Goal: Task Accomplishment & Management: Use online tool/utility

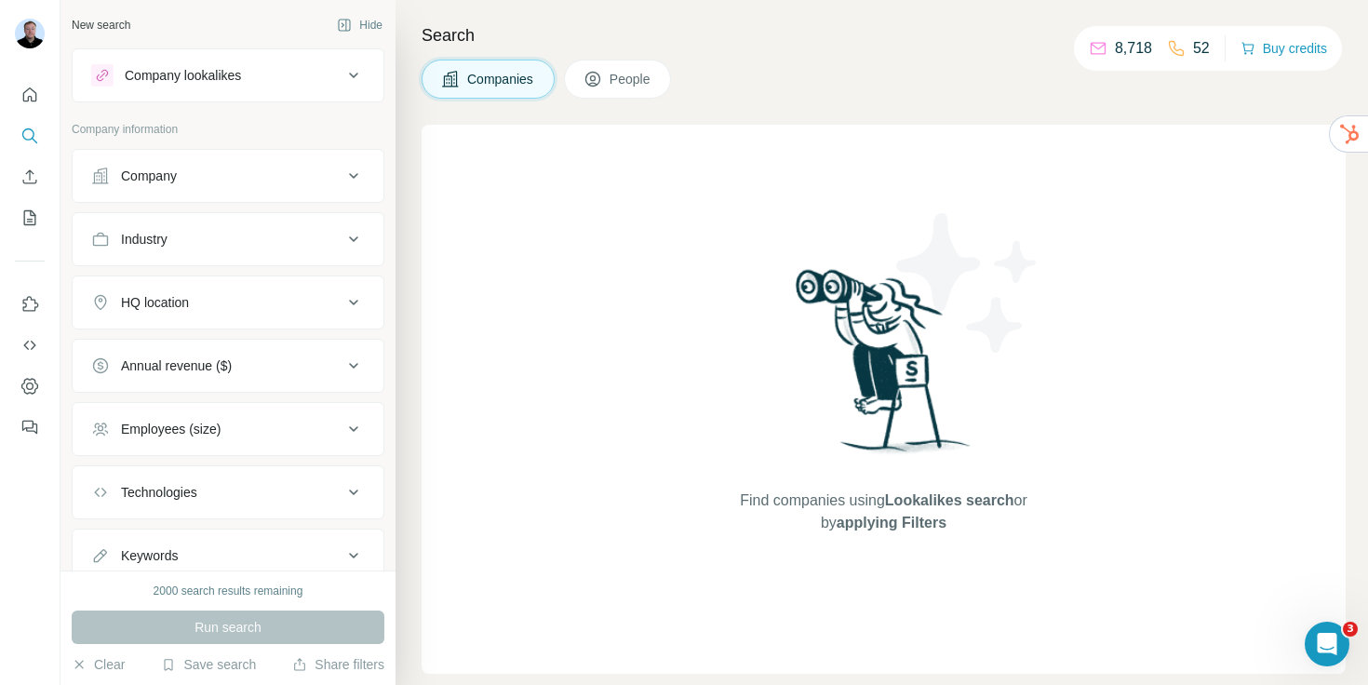
click at [225, 178] on div "Company" at bounding box center [216, 176] width 251 height 19
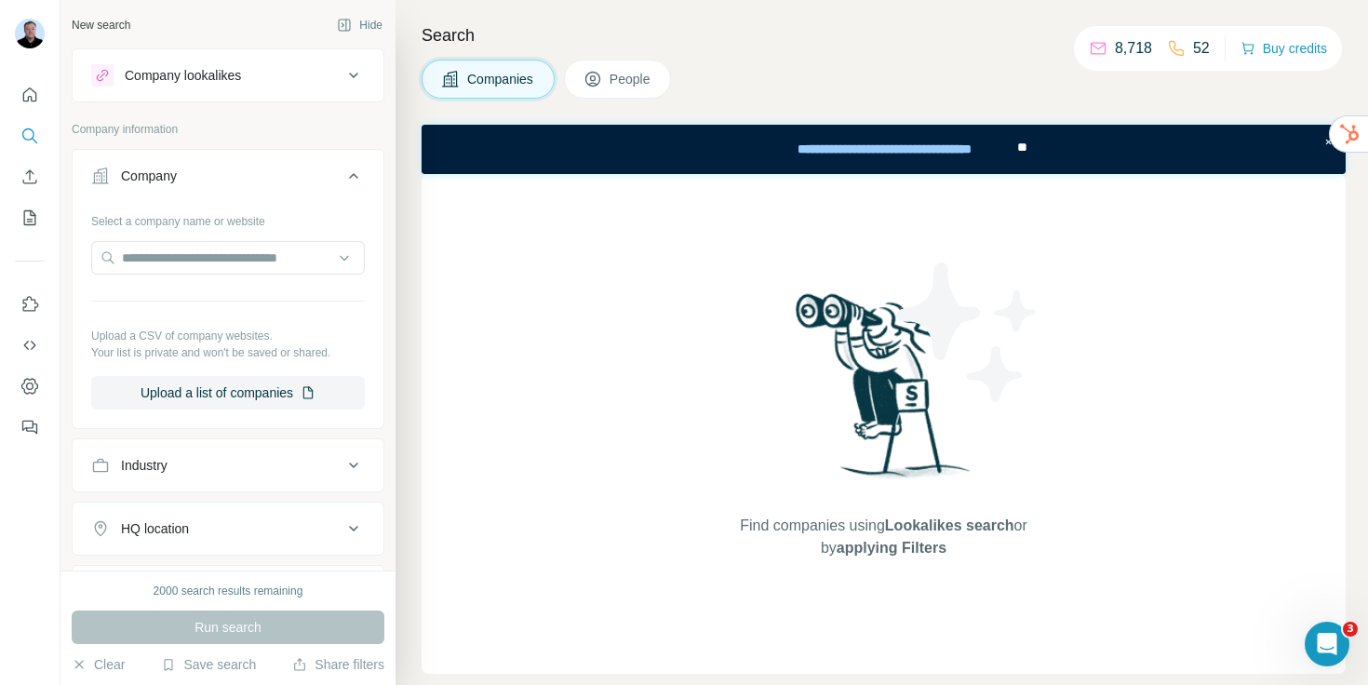
click at [862, 62] on div "Companies People" at bounding box center [884, 79] width 924 height 39
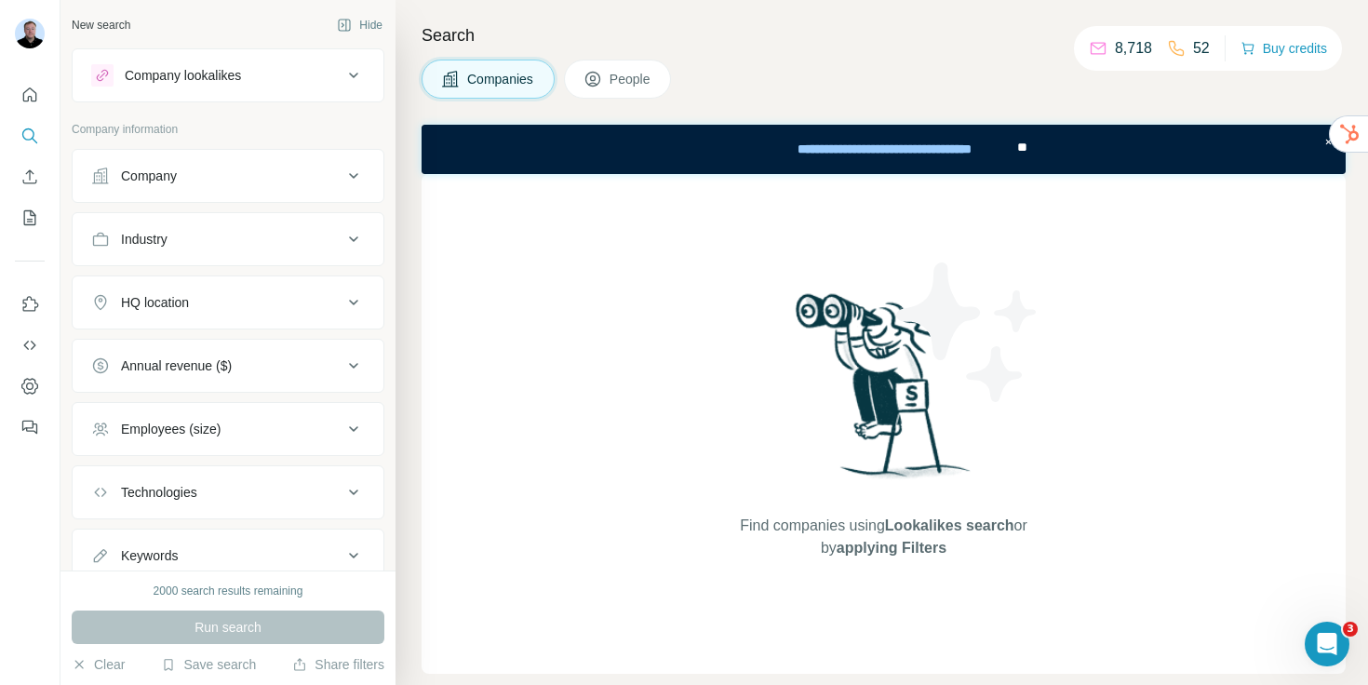
click at [268, 168] on div "Company" at bounding box center [216, 176] width 251 height 19
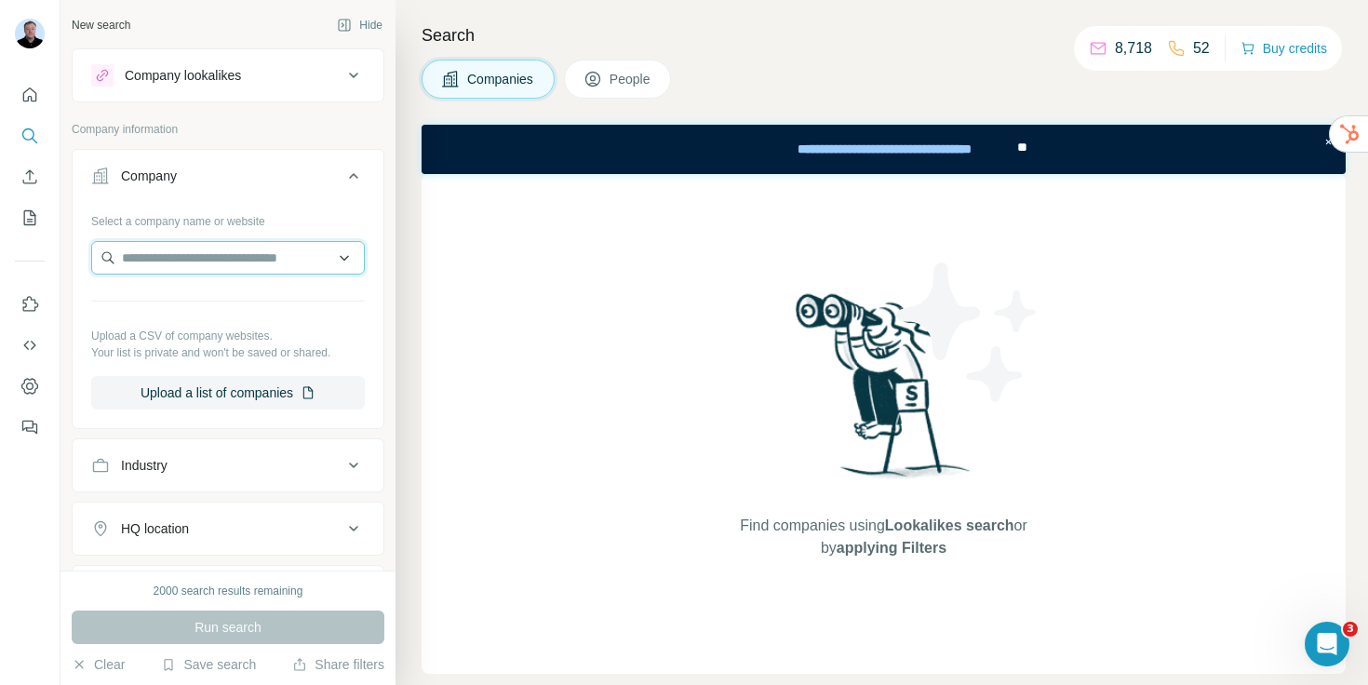
click at [195, 260] on input "text" at bounding box center [228, 258] width 274 height 34
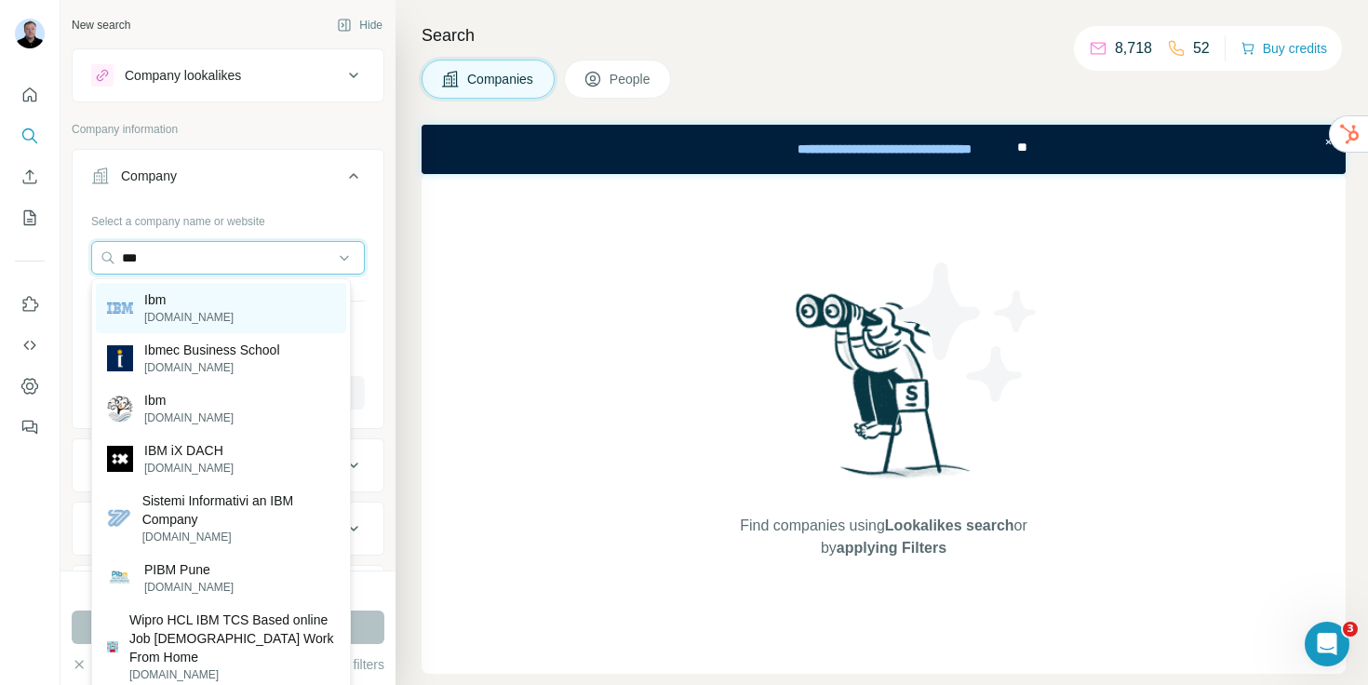
type input "***"
click at [194, 304] on div "Ibm ibm.com" at bounding box center [221, 308] width 250 height 50
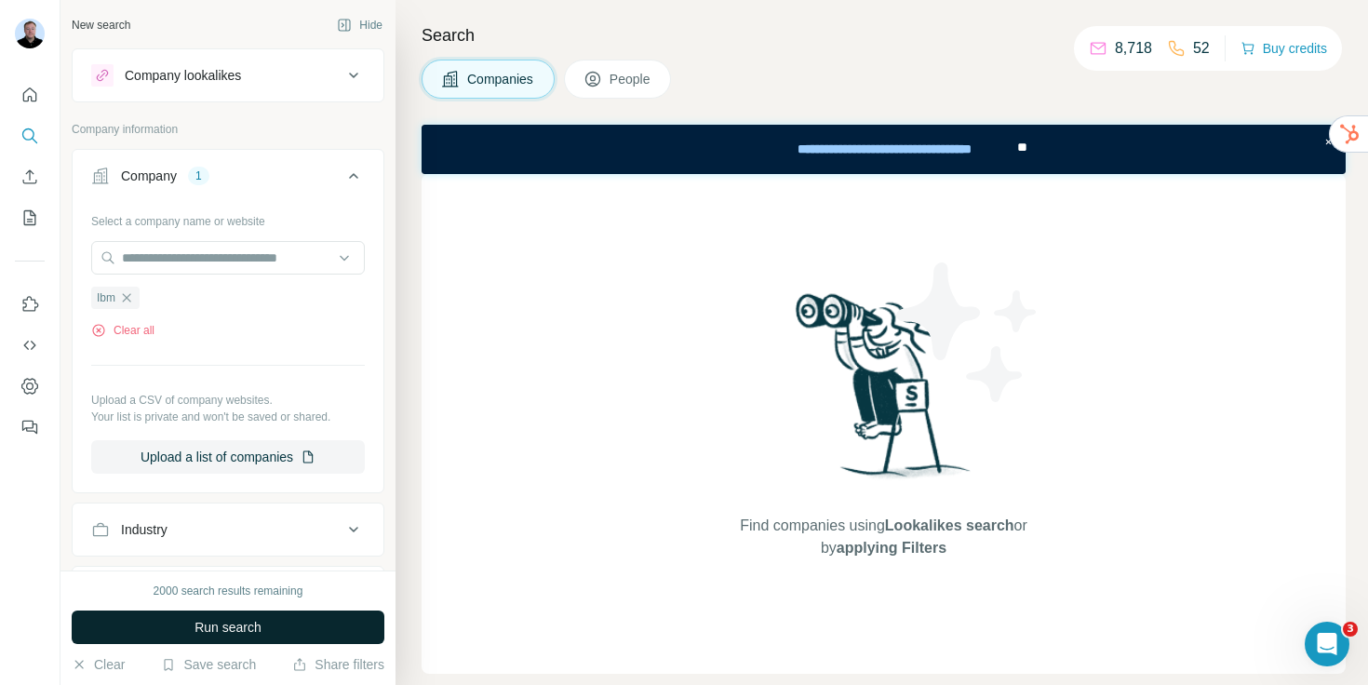
click at [250, 622] on span "Run search" at bounding box center [227, 627] width 67 height 19
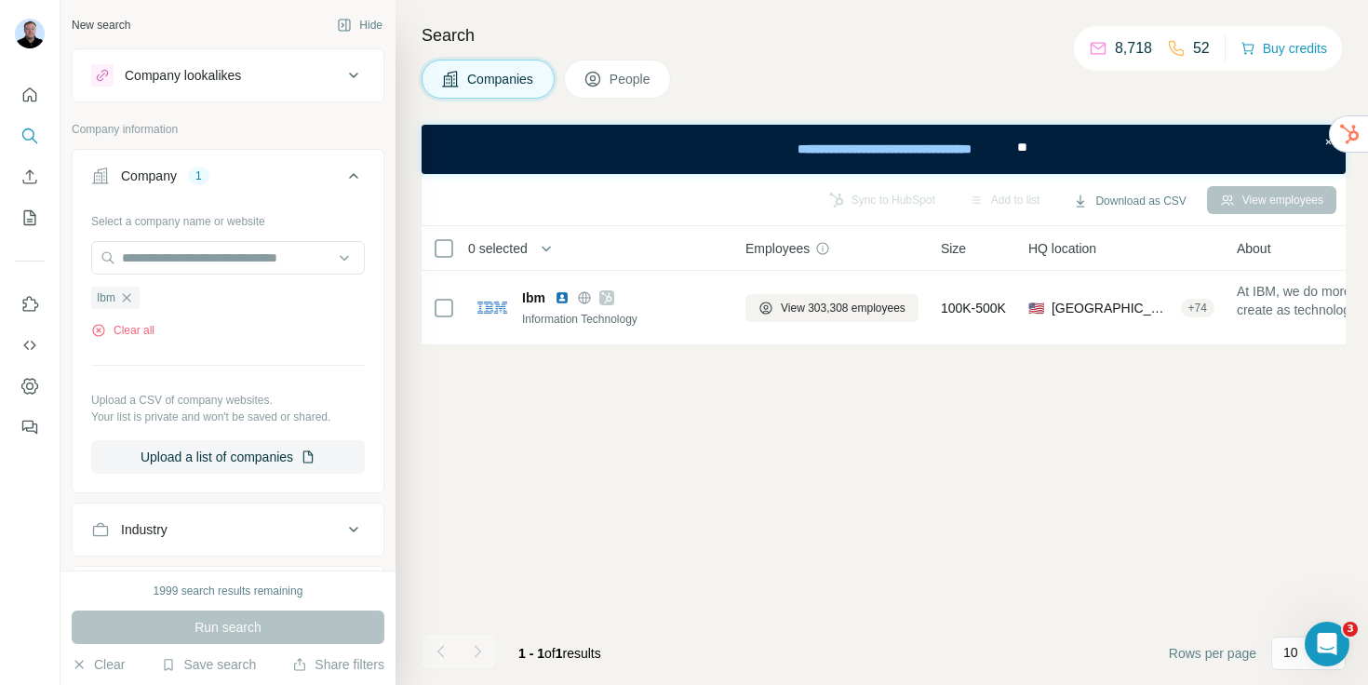
click at [889, 197] on div "Sync to HubSpot Add to list Download as CSV View employees" at bounding box center [883, 199] width 905 height 33
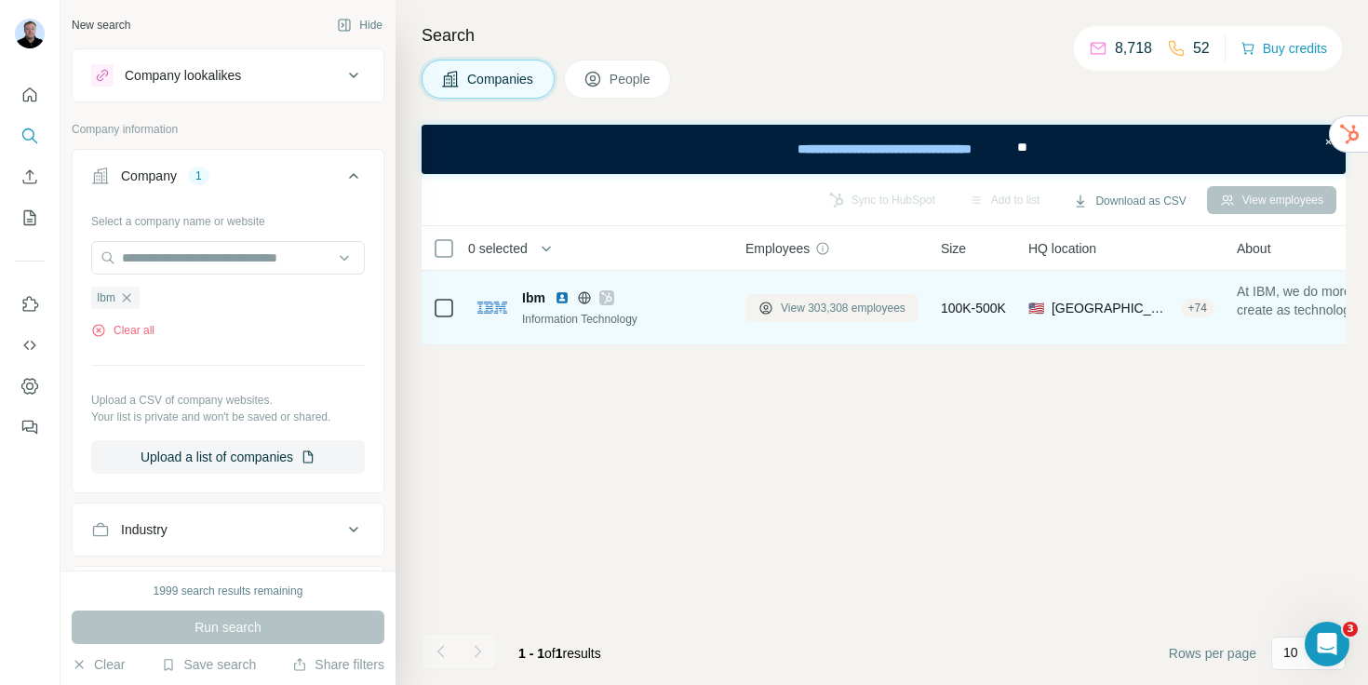
click at [785, 310] on span "View 303,308 employees" at bounding box center [843, 308] width 125 height 17
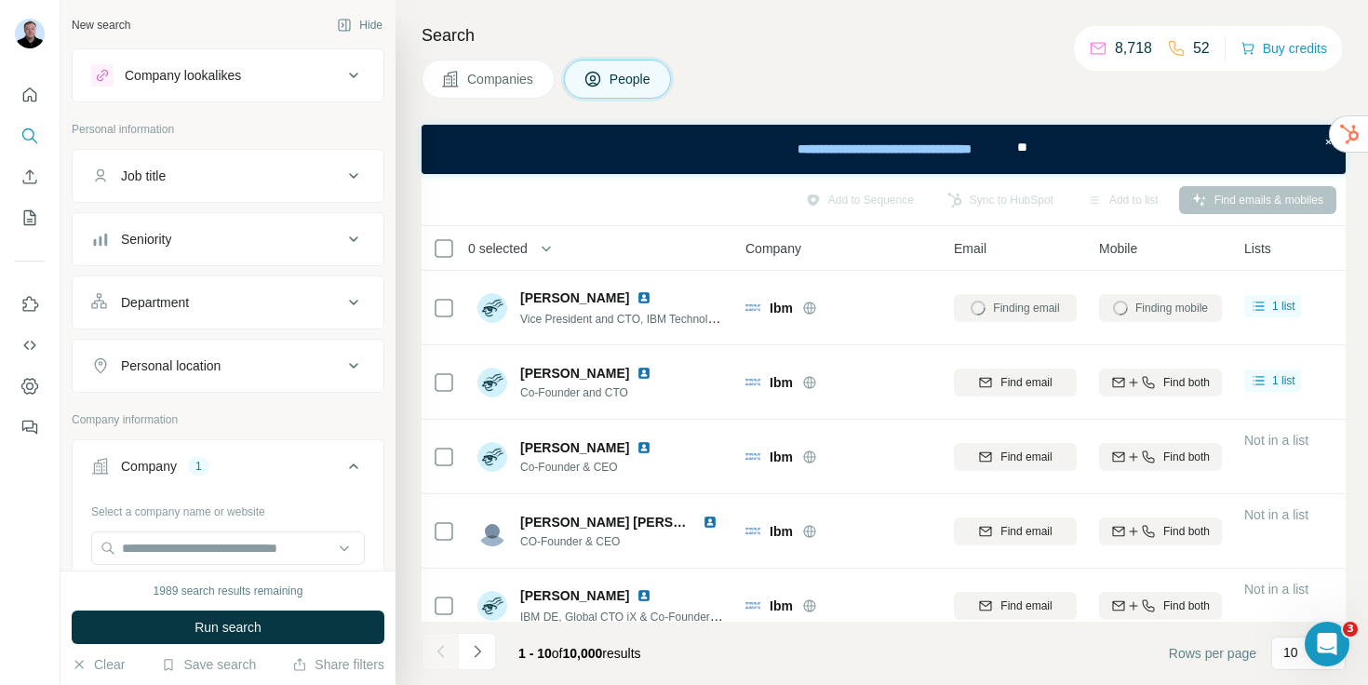
click at [430, 245] on th "0 selected" at bounding box center [571, 248] width 298 height 45
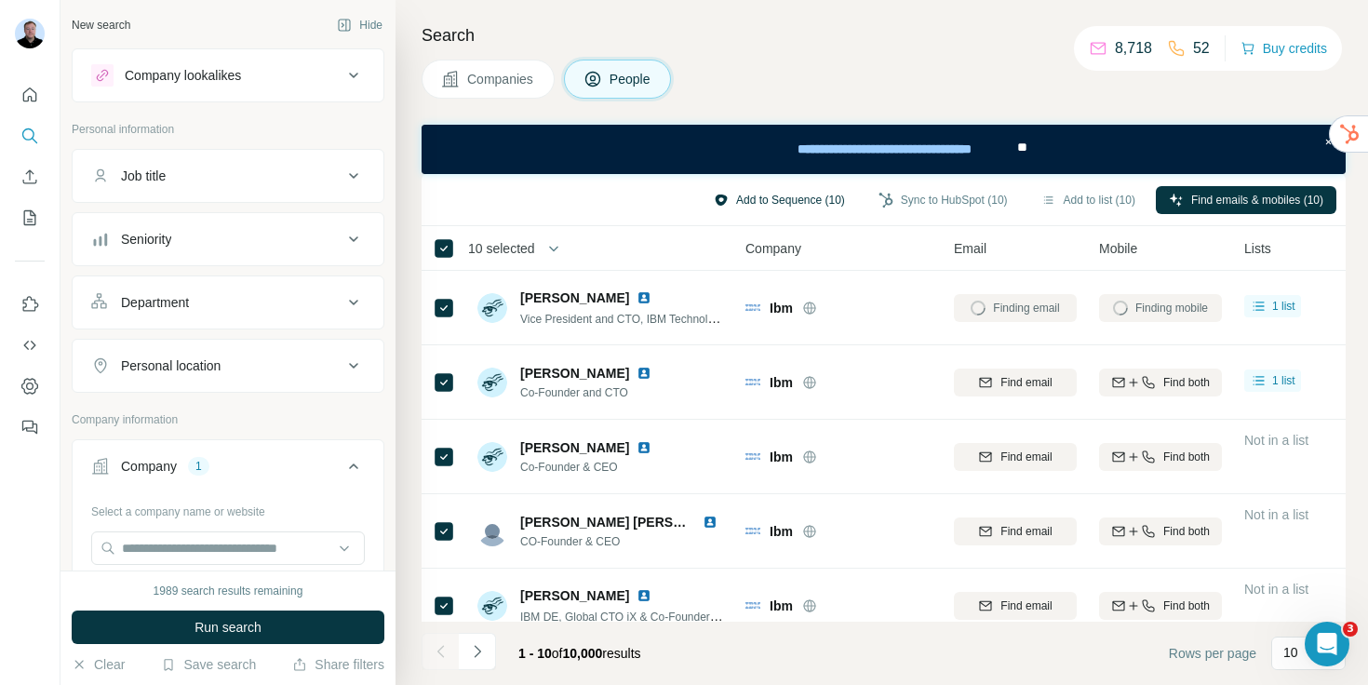
click at [783, 200] on button "Add to Sequence (10)" at bounding box center [779, 200] width 157 height 28
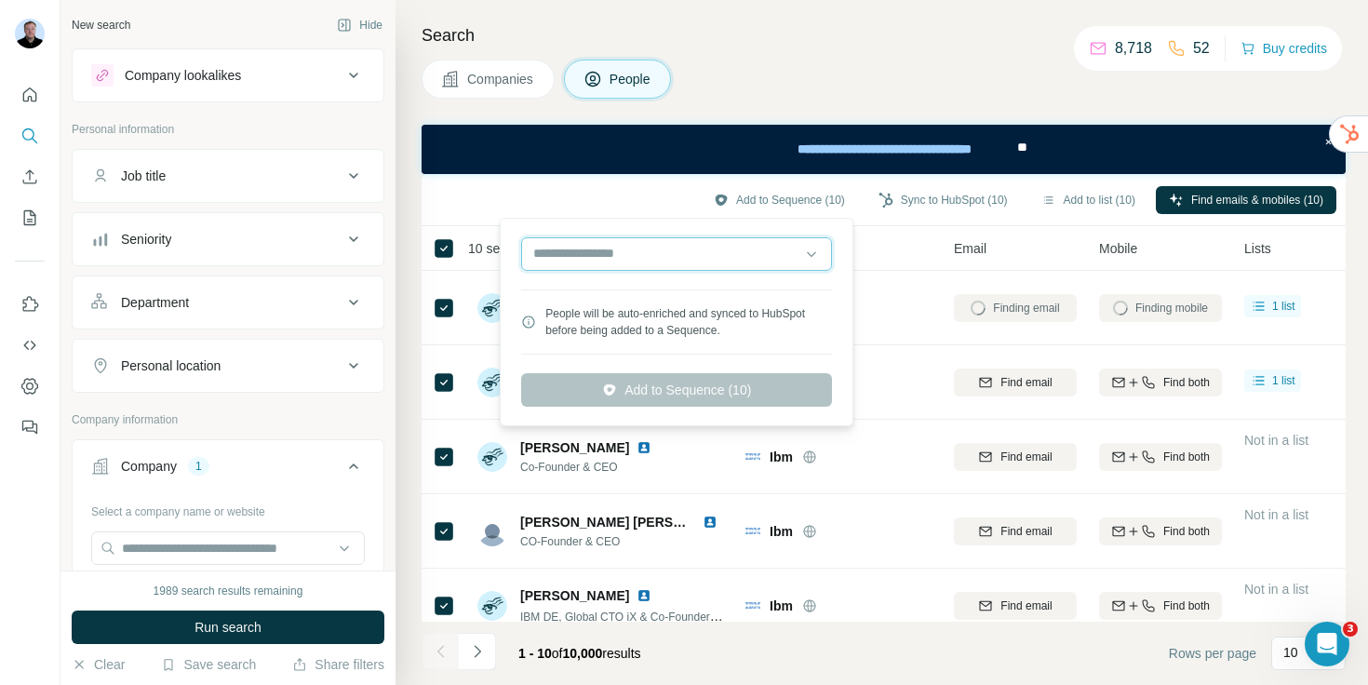
click at [669, 250] on input "text" at bounding box center [676, 254] width 311 height 34
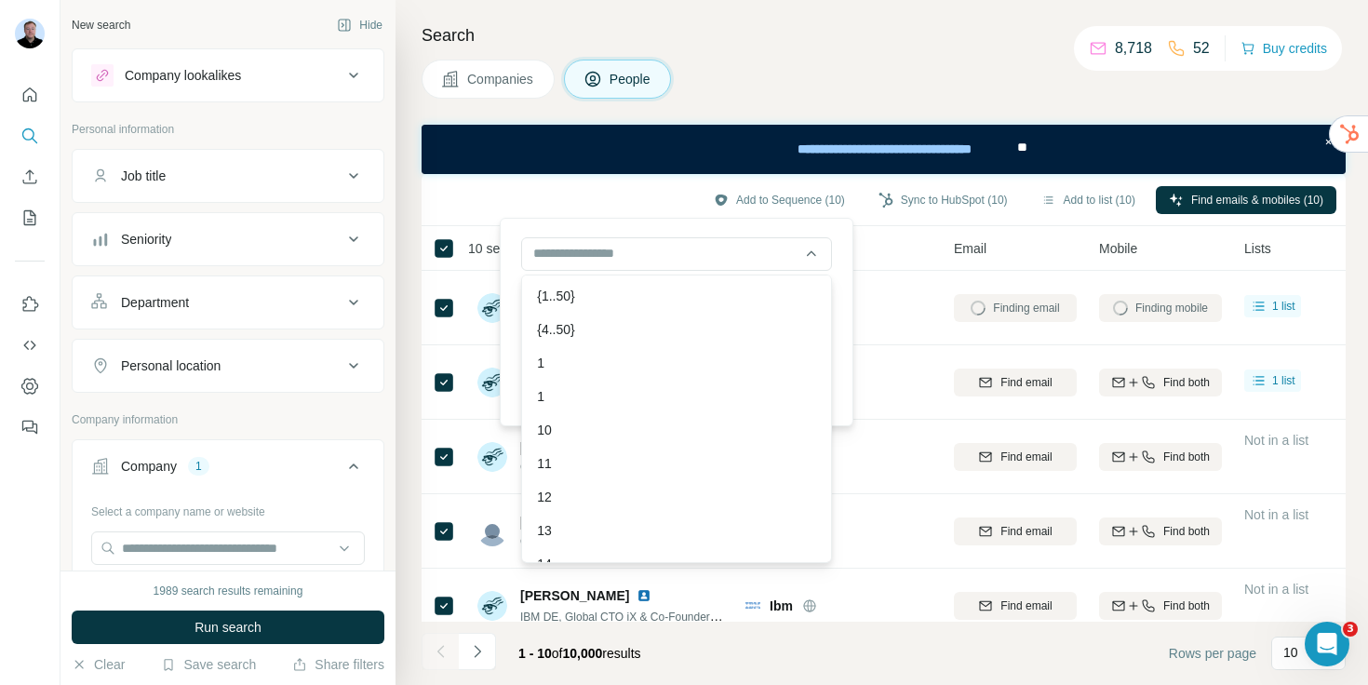
click at [633, 203] on div "Add to Sequence (10) Sync to HubSpot (10) Add to list (10) Find emails & mobile…" at bounding box center [883, 199] width 905 height 33
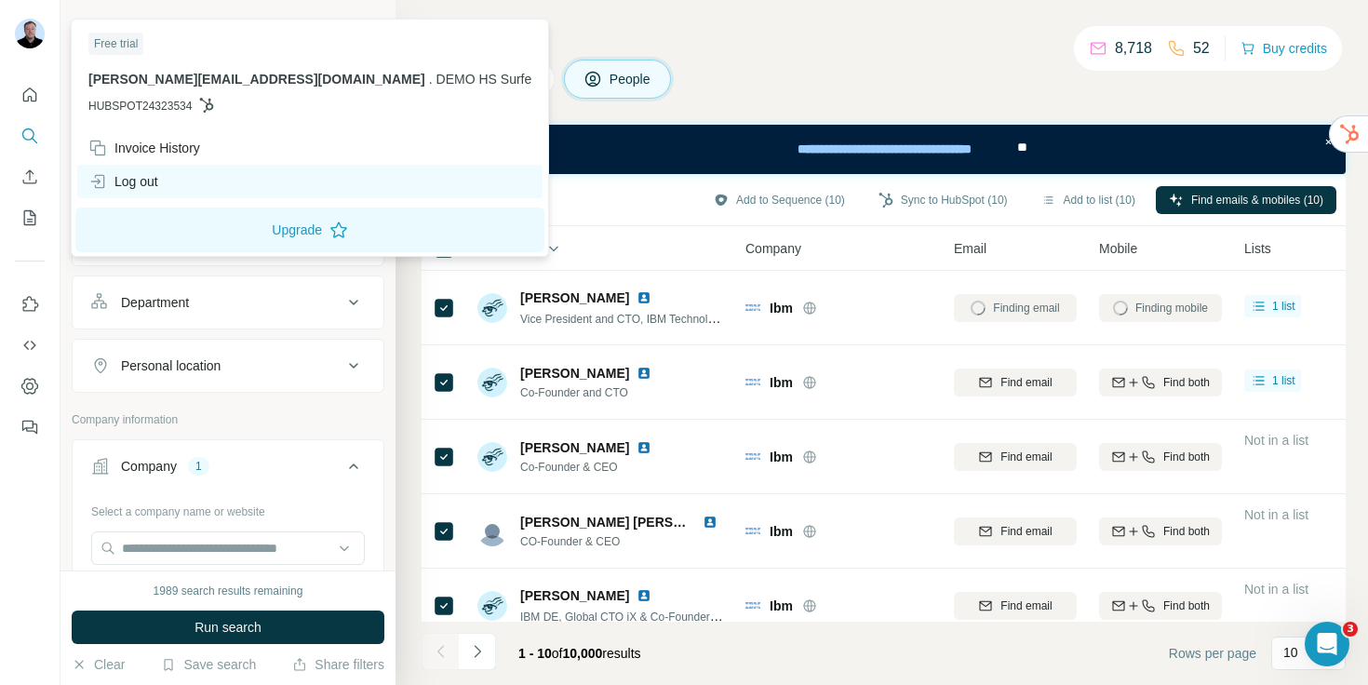
click at [116, 170] on div "Log out" at bounding box center [309, 182] width 465 height 34
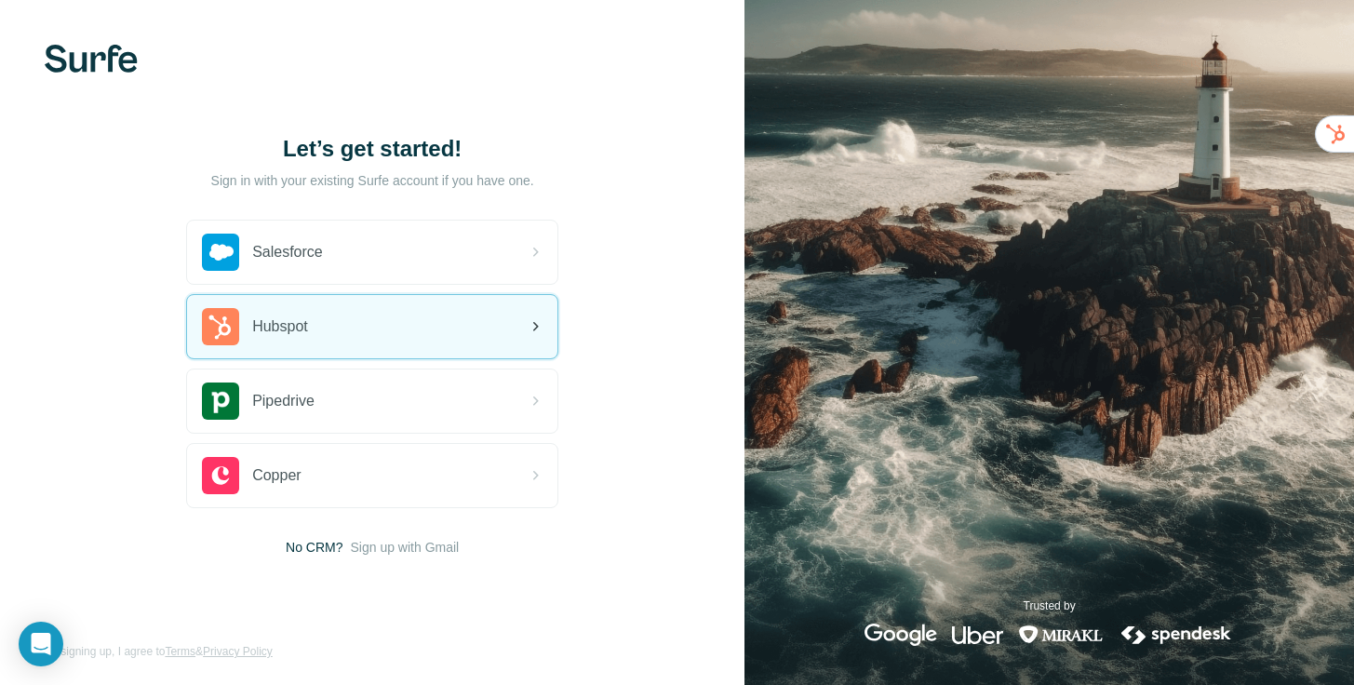
click at [276, 328] on span "Hubspot" at bounding box center [280, 326] width 56 height 22
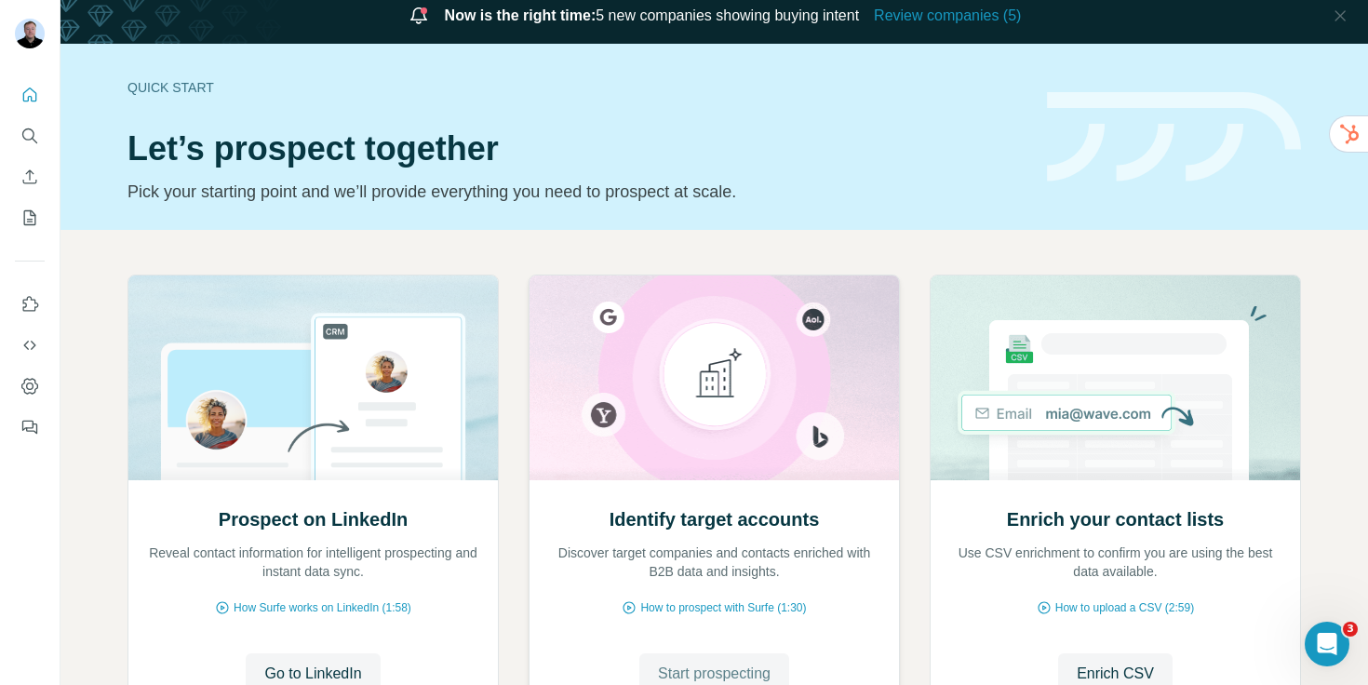
scroll to position [27, 0]
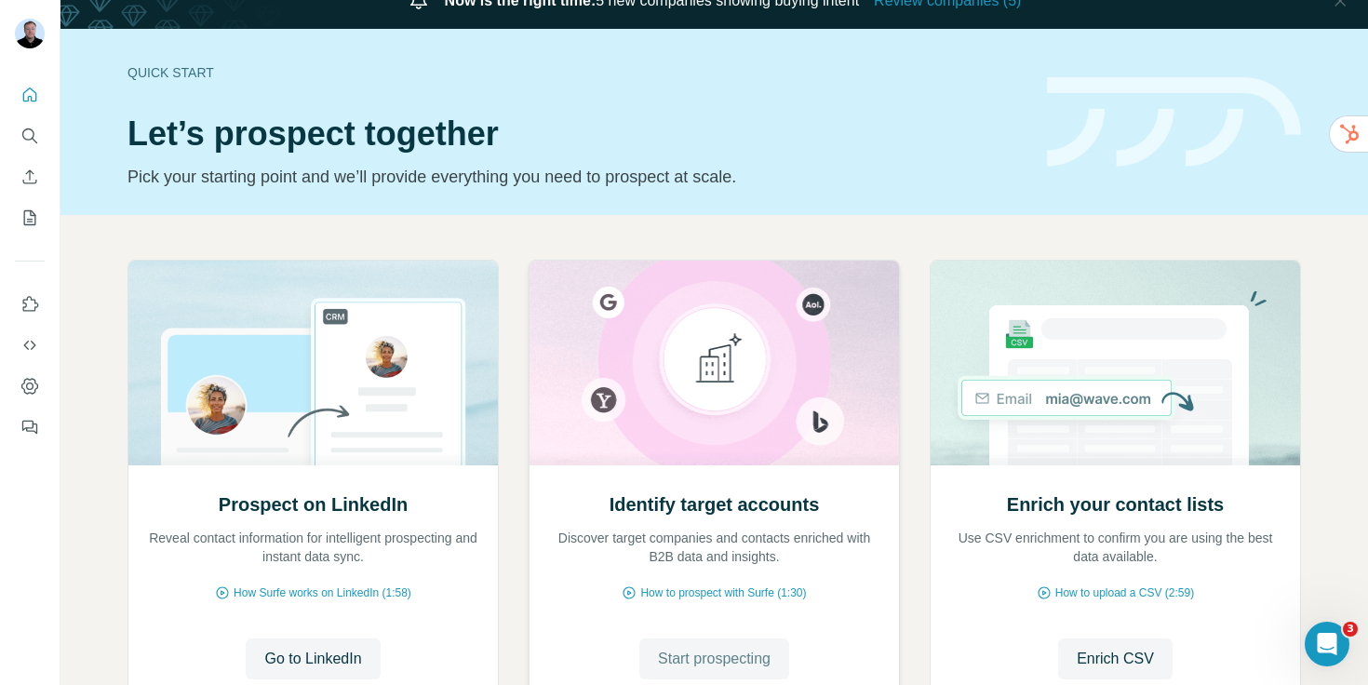
click at [704, 663] on span "Start prospecting" at bounding box center [714, 659] width 113 height 22
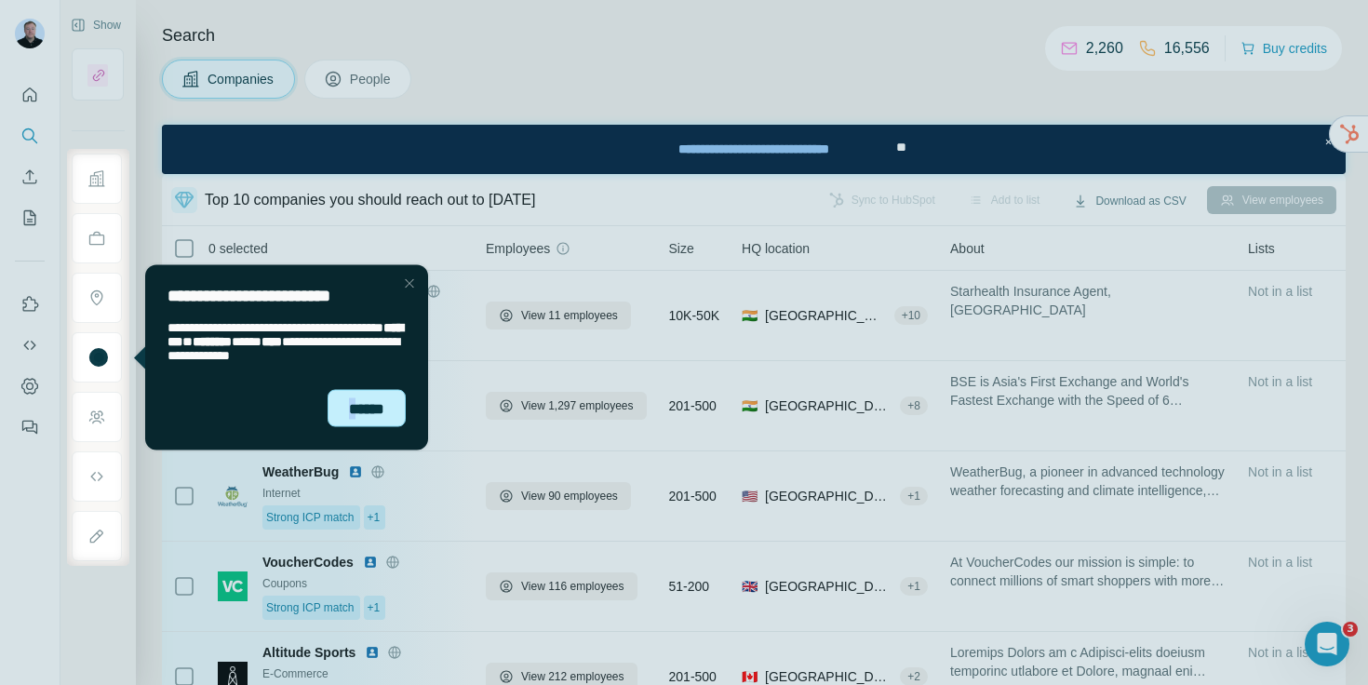
click at [354, 396] on div "******" at bounding box center [367, 408] width 78 height 38
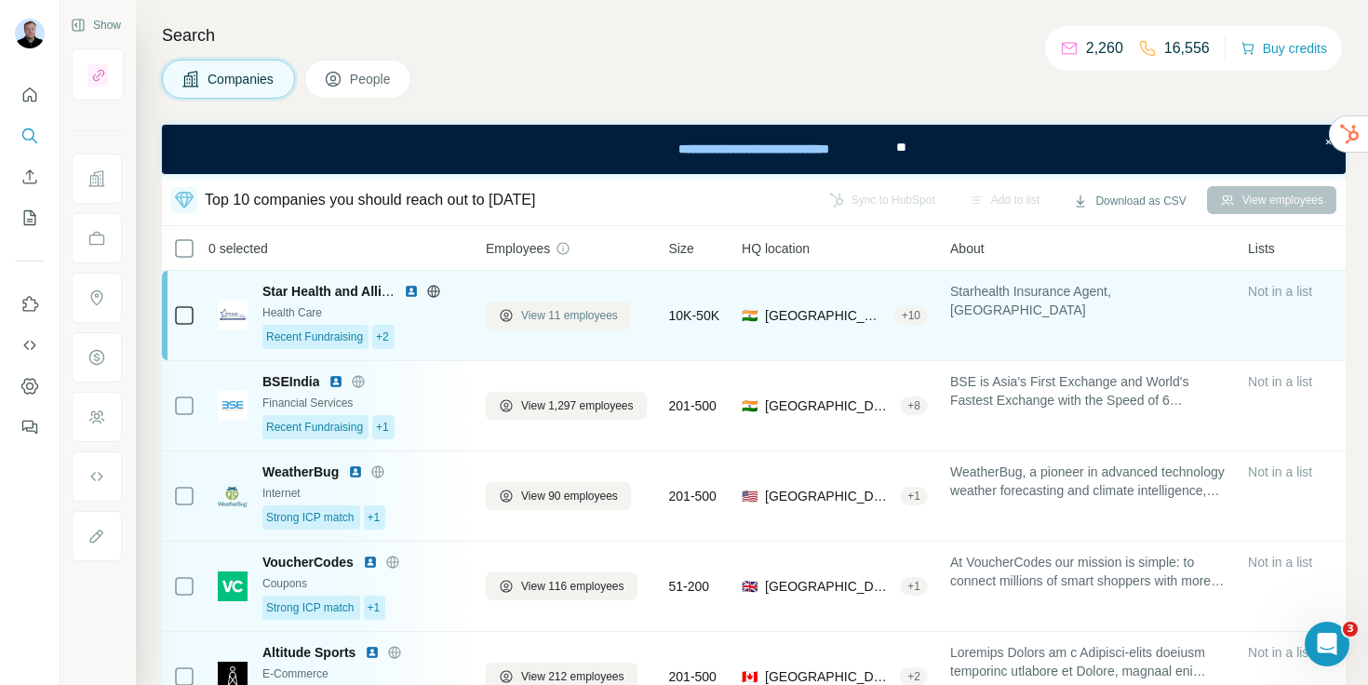
click at [553, 318] on span "View 11 employees" at bounding box center [569, 315] width 97 height 17
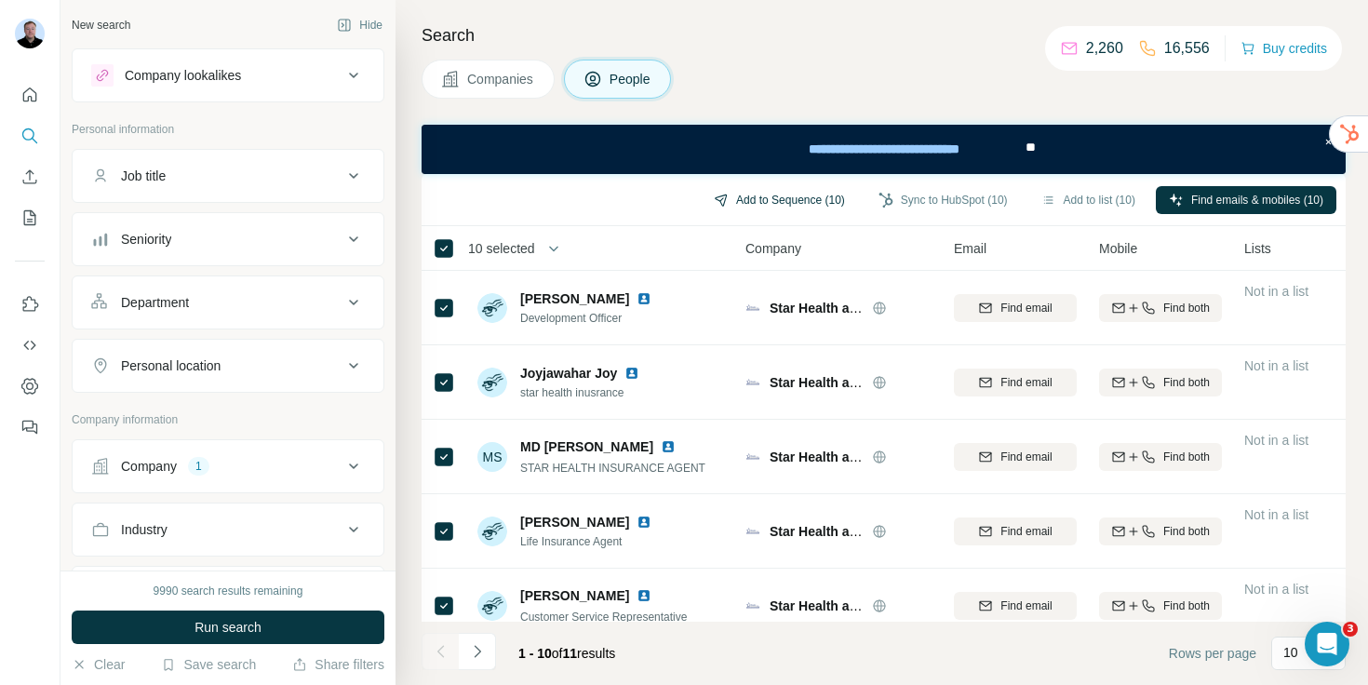
click at [739, 196] on button "Add to Sequence (10)" at bounding box center [779, 200] width 157 height 28
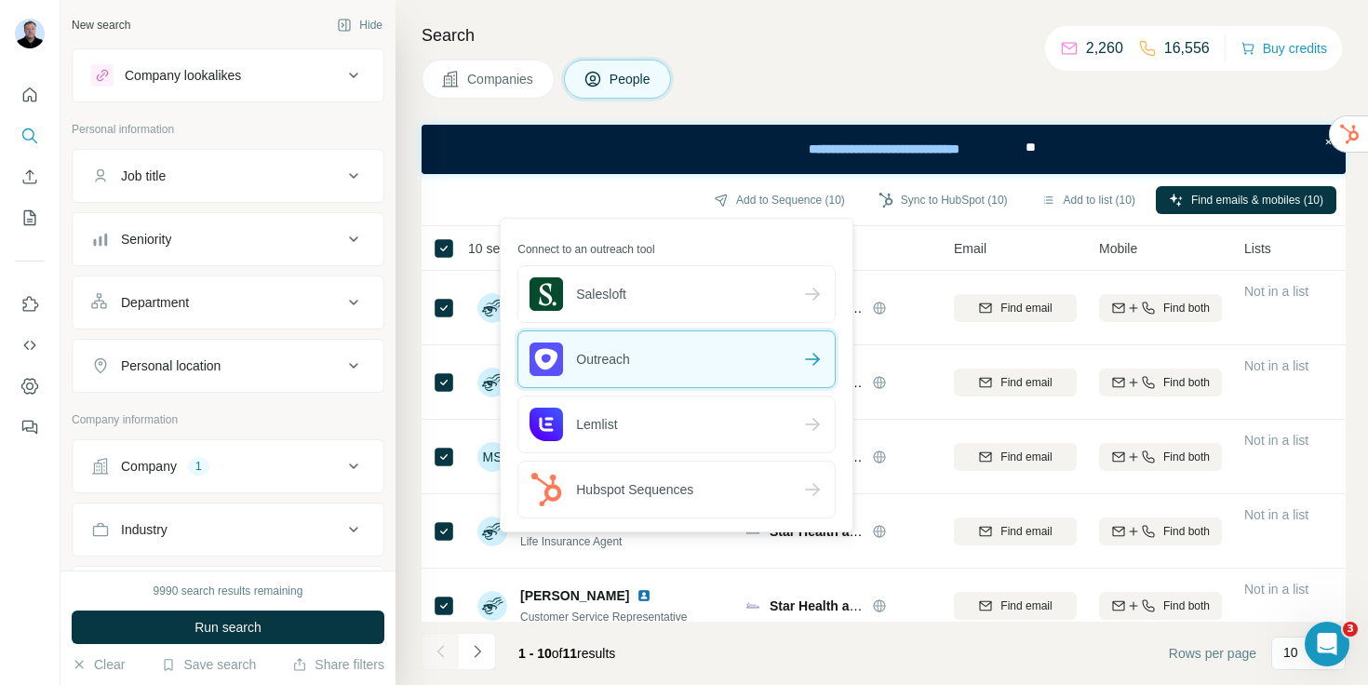
click at [710, 360] on div "Outreach" at bounding box center [676, 359] width 316 height 56
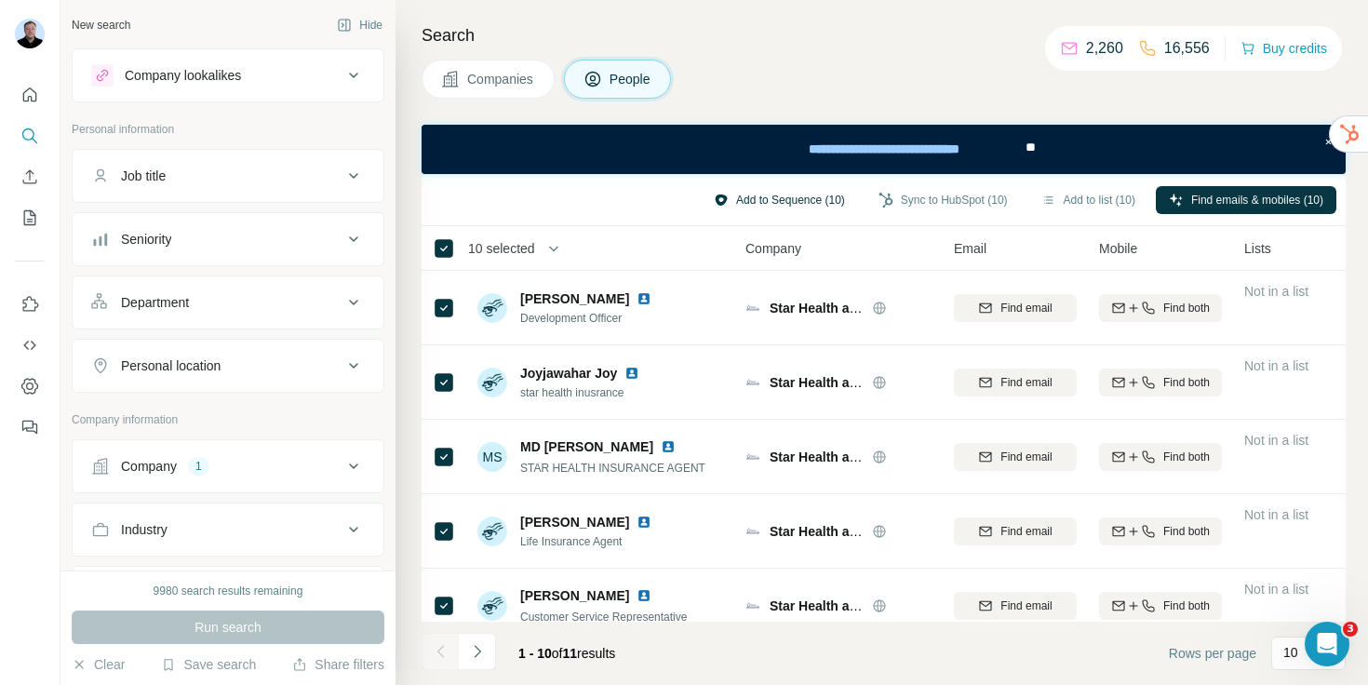
click at [752, 208] on button "Add to Sequence (10)" at bounding box center [779, 200] width 157 height 28
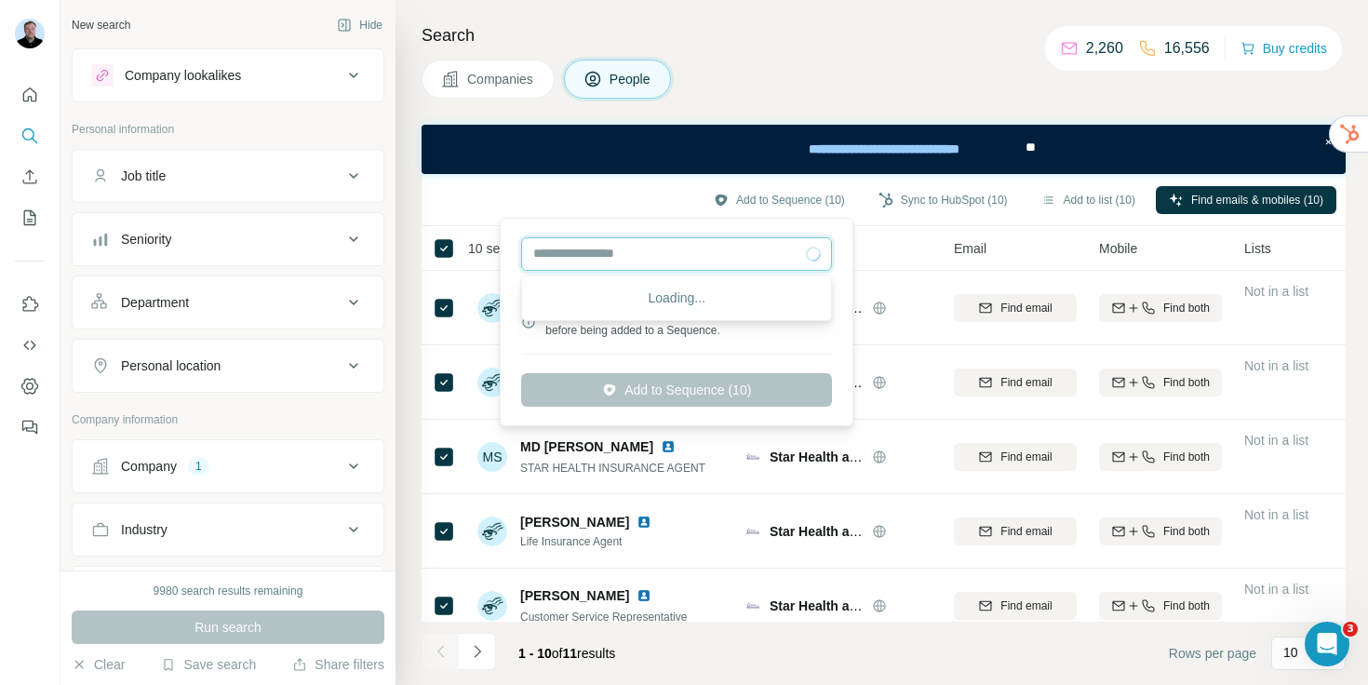
click at [732, 244] on input "text" at bounding box center [676, 254] width 311 height 34
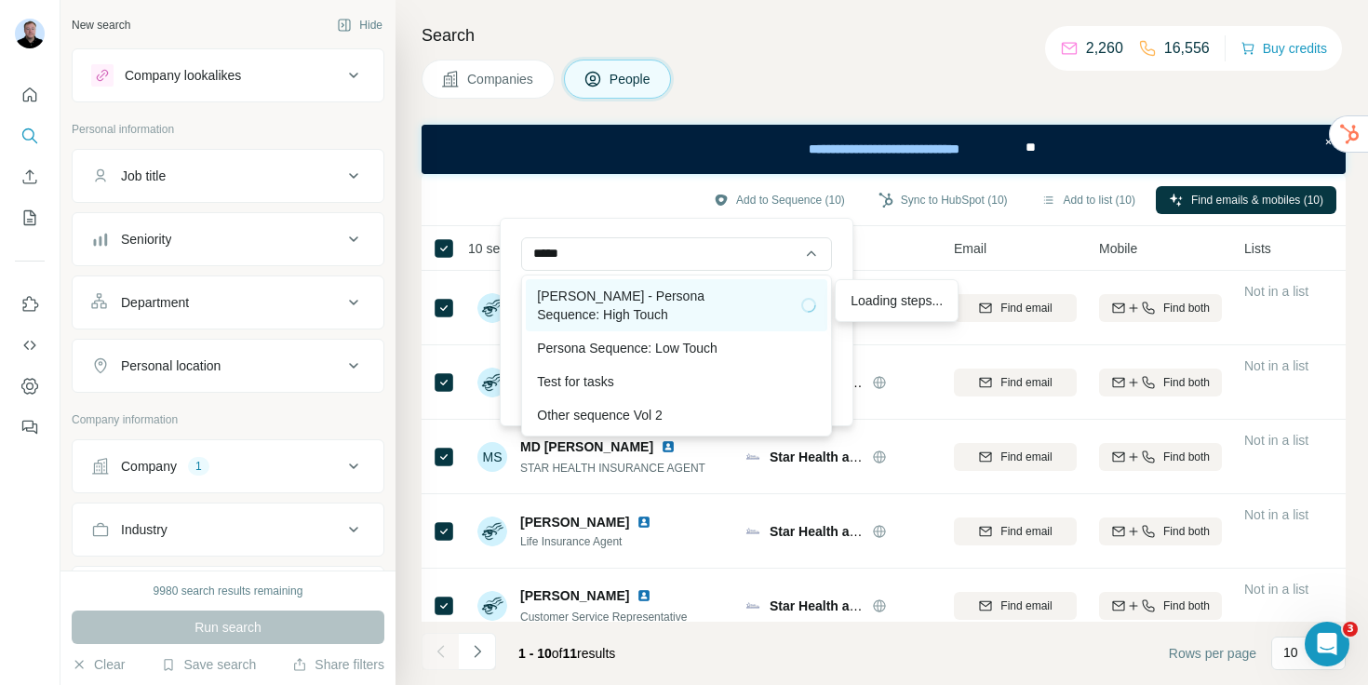
click at [690, 307] on div "[PERSON_NAME] - Persona Sequence: High Touch" at bounding box center [676, 305] width 279 height 37
type input "**********"
click at [690, 307] on div "People will be auto-enriched and synced to HubSpot before being added to a Sequ…" at bounding box center [688, 322] width 287 height 34
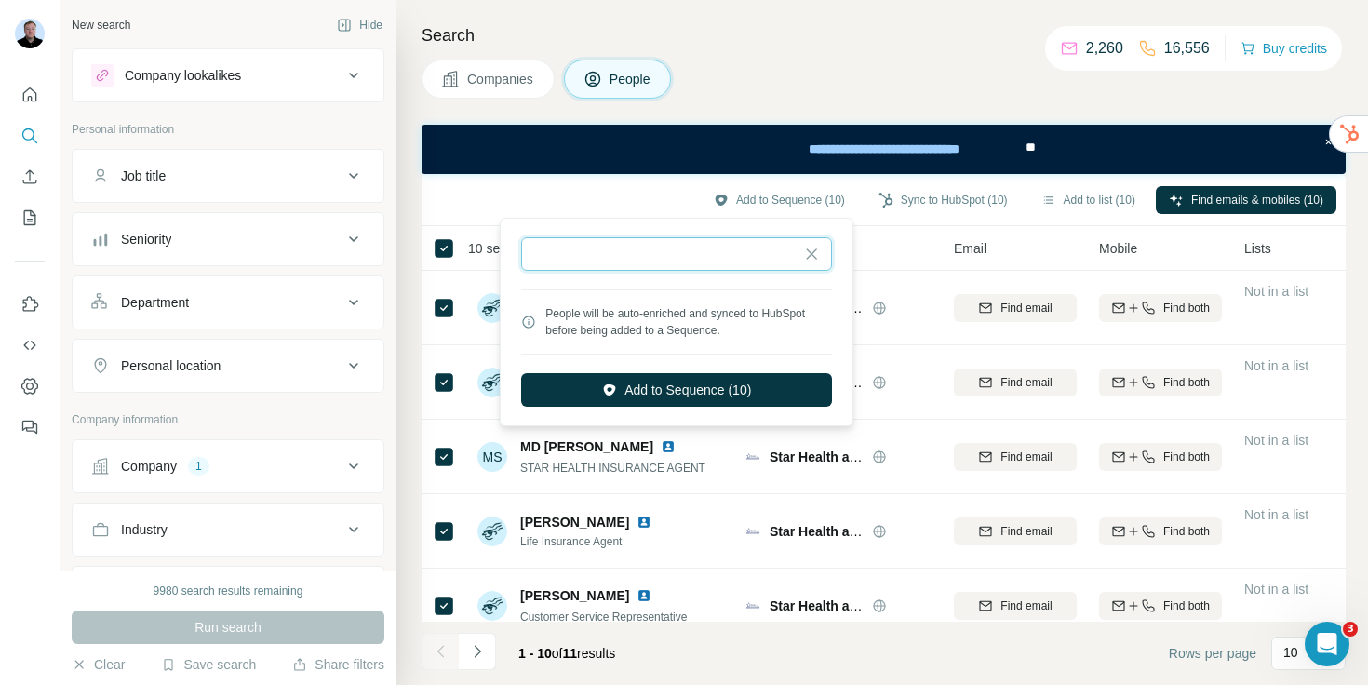
click at [718, 260] on input "text" at bounding box center [676, 254] width 311 height 34
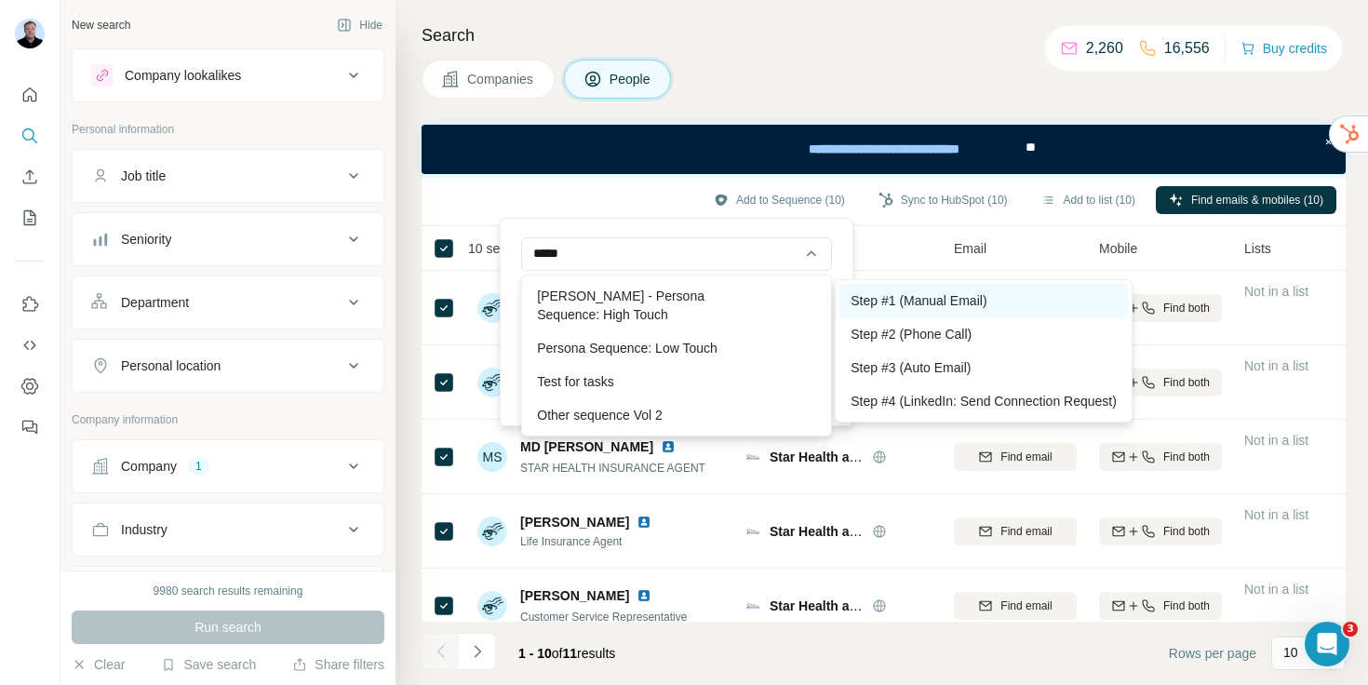
click at [972, 302] on div "Step #1 (Manual Email)" at bounding box center [983, 301] width 288 height 34
type input "**********"
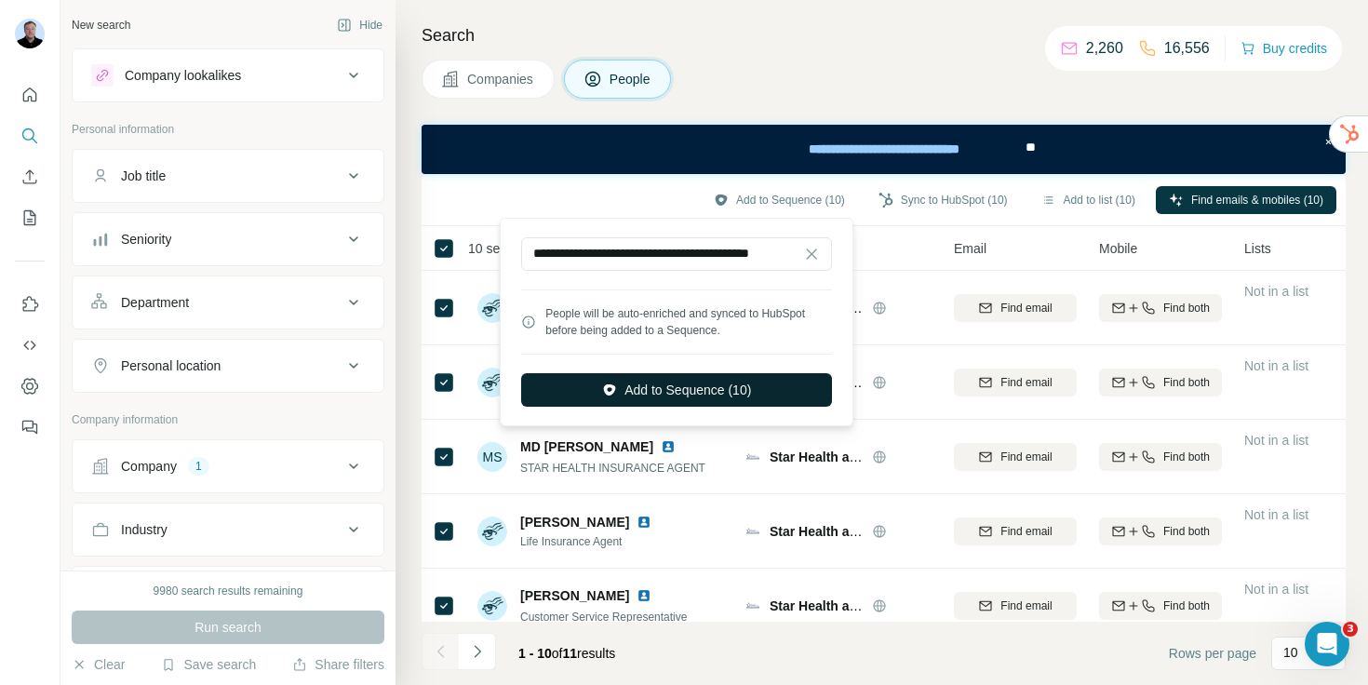
click at [702, 394] on button "Add to Sequence (10)" at bounding box center [676, 390] width 311 height 34
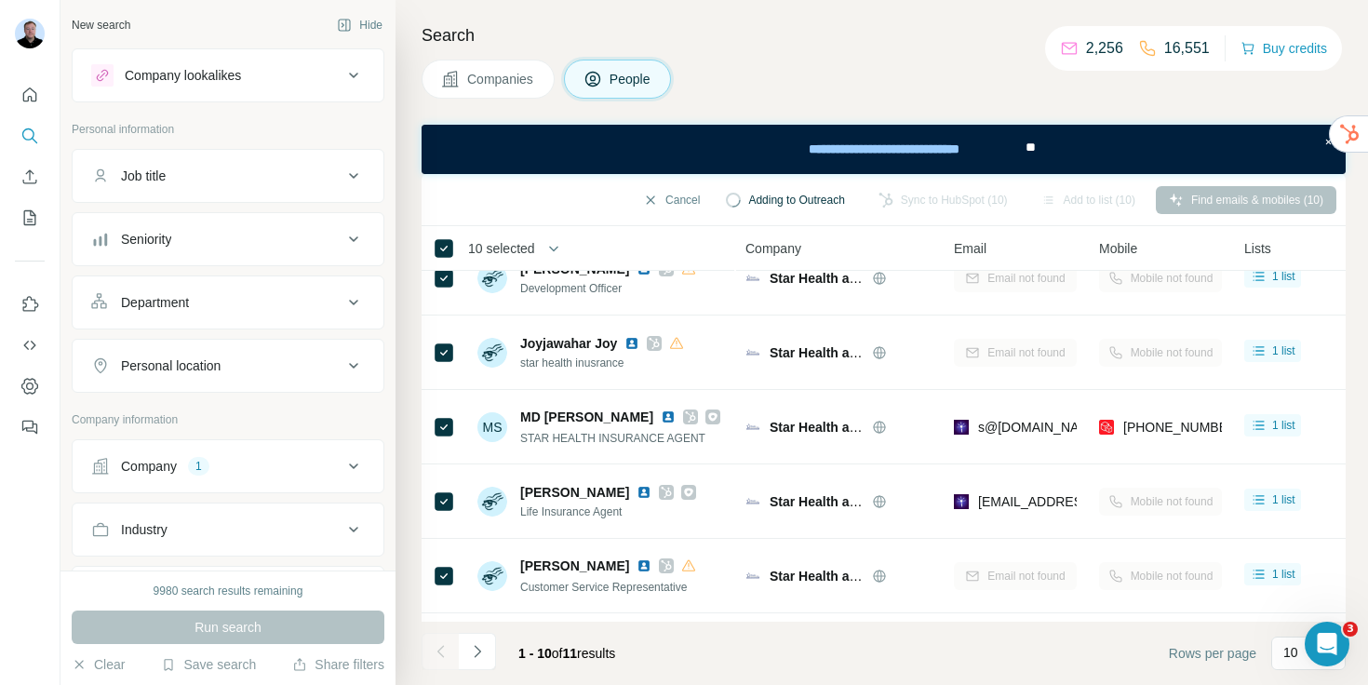
scroll to position [34, 0]
